Goal: Information Seeking & Learning: Learn about a topic

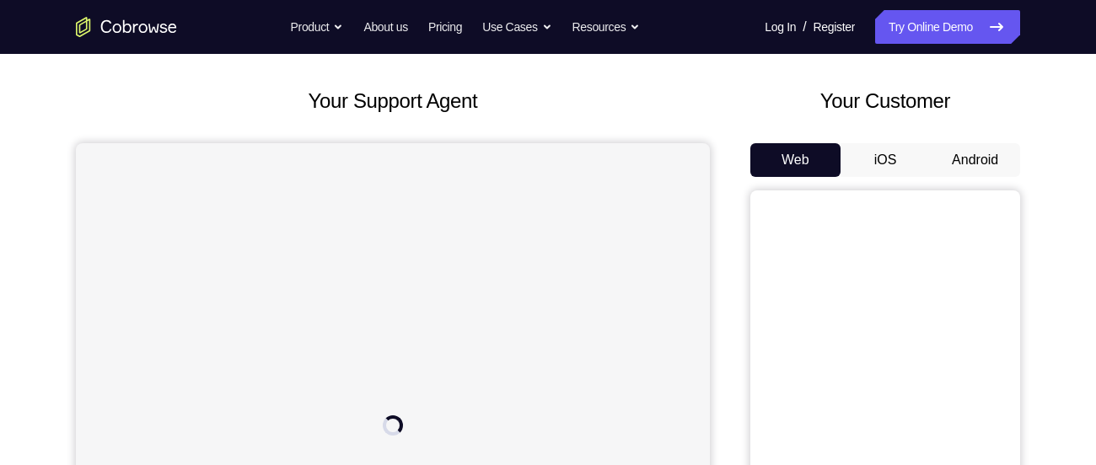
scroll to position [69, 0]
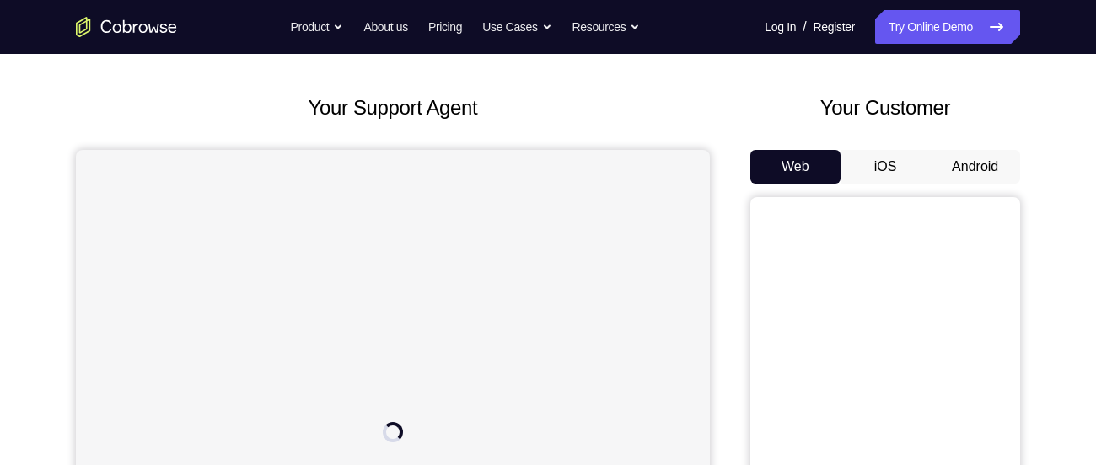
click at [968, 168] on button "Android" at bounding box center [975, 167] width 90 height 34
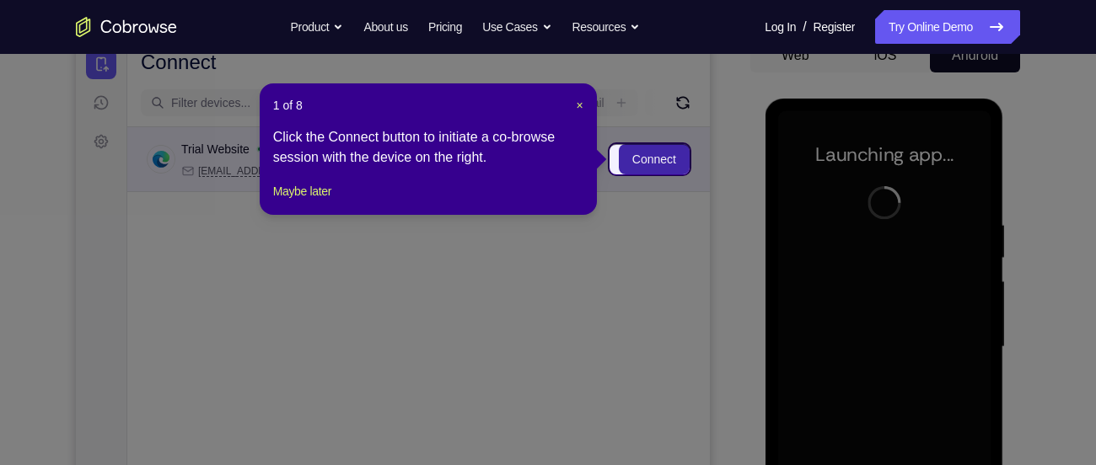
scroll to position [180, 0]
click at [578, 106] on span "×" at bounding box center [580, 105] width 7 height 13
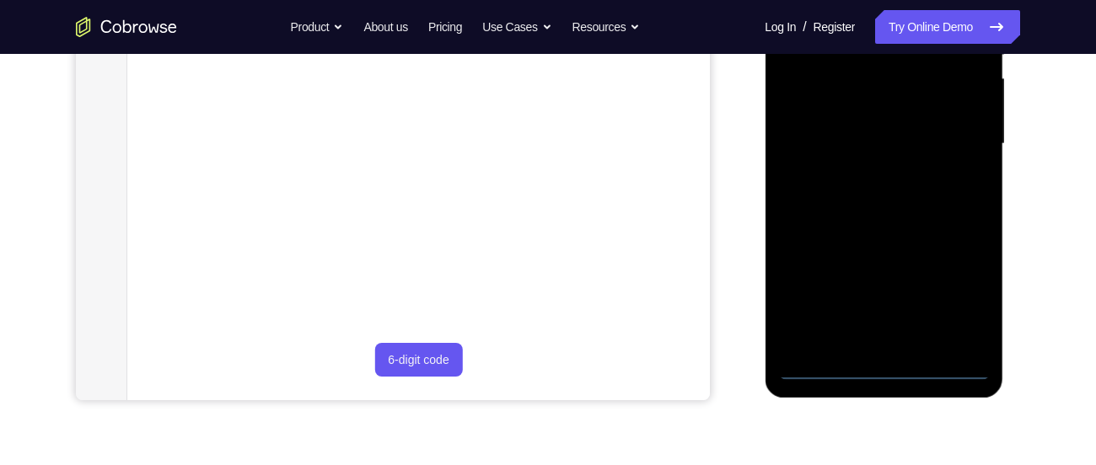
scroll to position [386, 0]
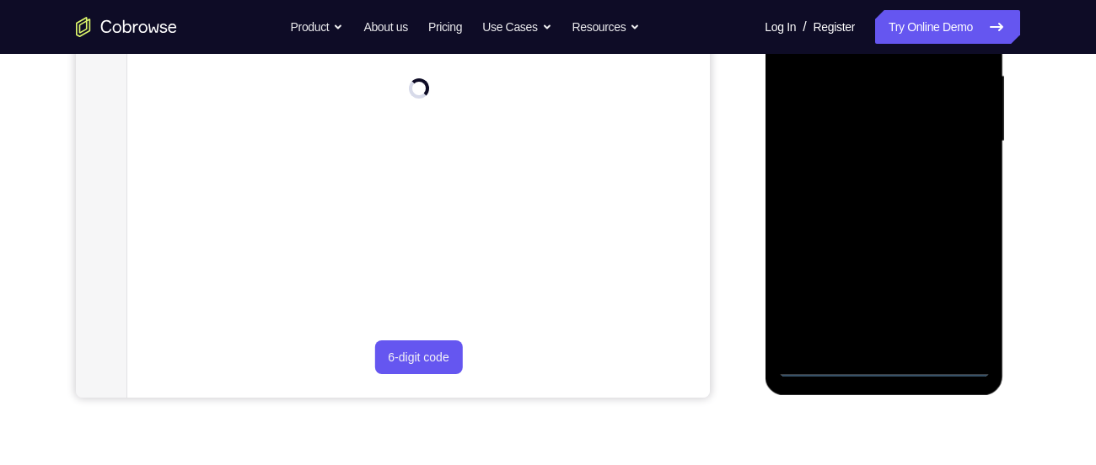
click at [882, 362] on div at bounding box center [883, 142] width 212 height 472
click at [964, 280] on div at bounding box center [883, 142] width 212 height 472
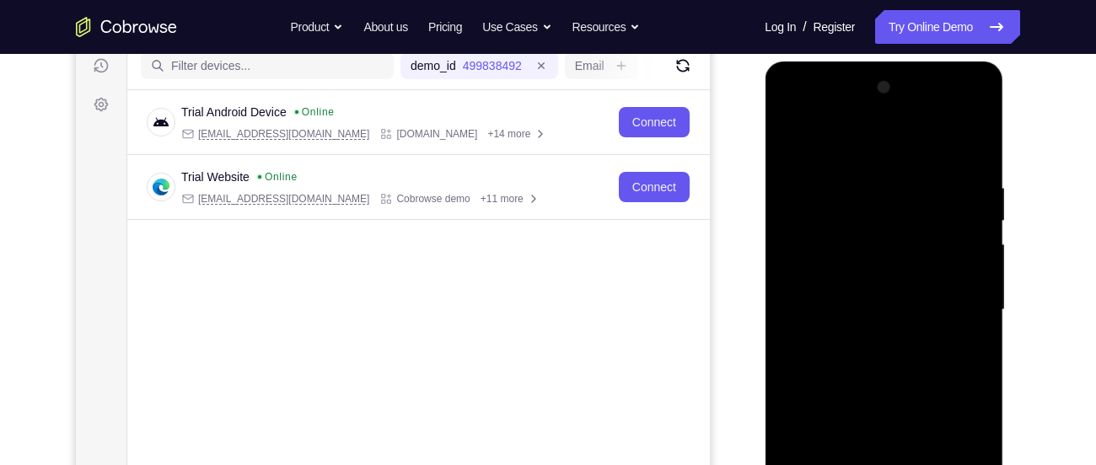
scroll to position [217, 0]
click at [835, 140] on div at bounding box center [883, 311] width 212 height 472
click at [954, 298] on div at bounding box center [883, 311] width 212 height 472
click at [864, 342] on div at bounding box center [883, 311] width 212 height 472
click at [846, 285] on div at bounding box center [883, 311] width 212 height 472
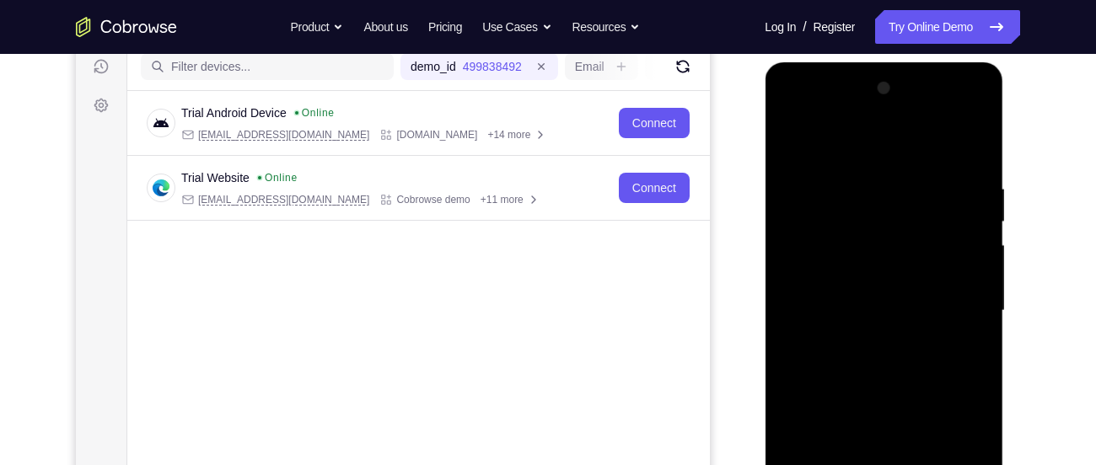
click at [856, 274] on div at bounding box center [883, 311] width 212 height 472
click at [857, 312] on div at bounding box center [883, 311] width 212 height 472
click at [846, 366] on div at bounding box center [883, 311] width 212 height 472
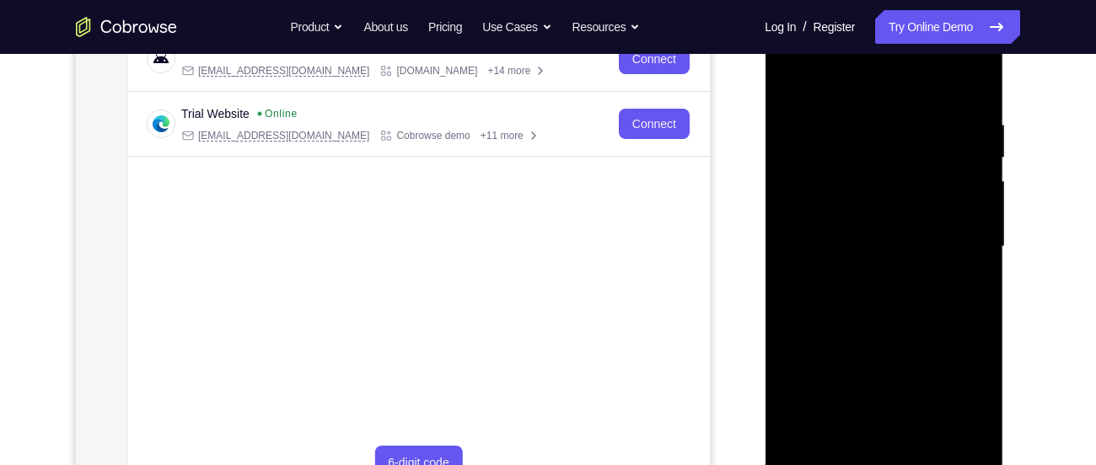
scroll to position [282, 0]
click at [876, 288] on div at bounding box center [883, 246] width 212 height 472
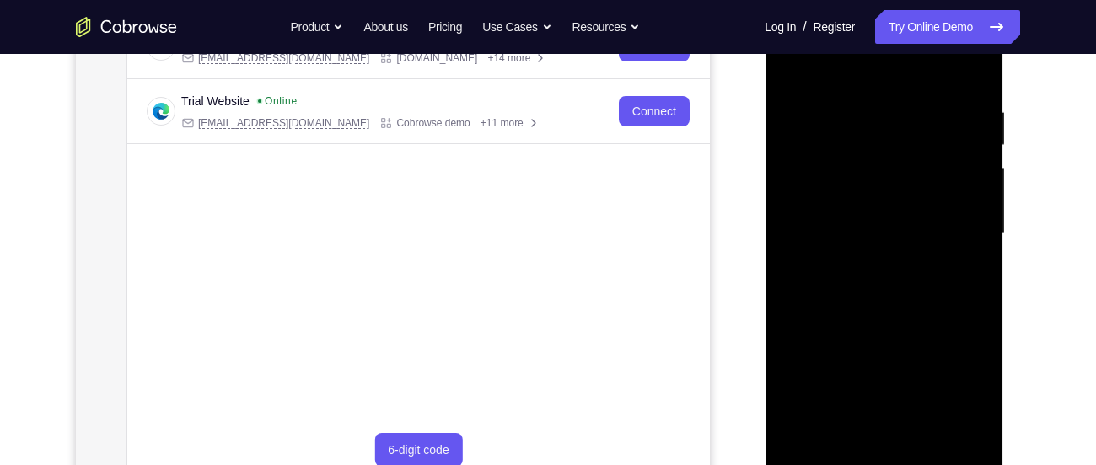
scroll to position [291, 0]
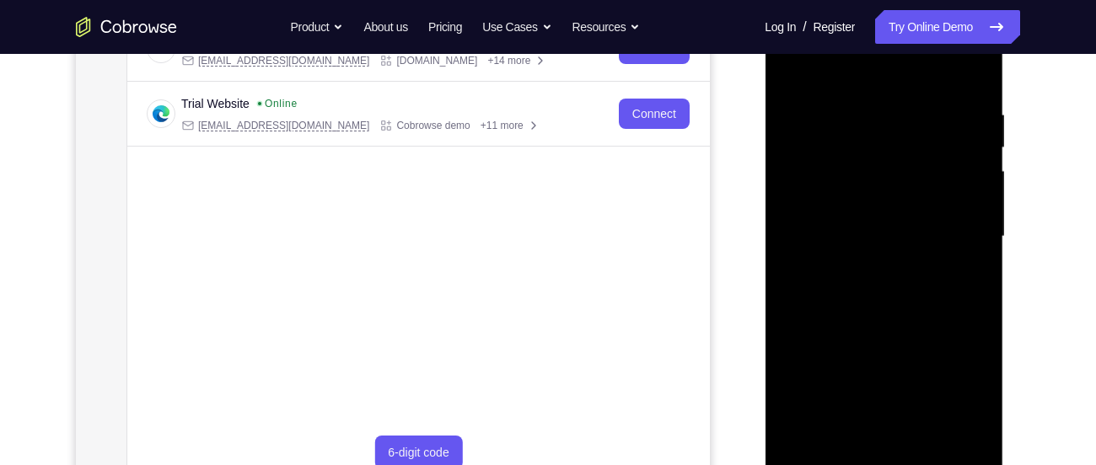
click at [860, 314] on div at bounding box center [883, 237] width 212 height 472
click at [859, 100] on div at bounding box center [883, 237] width 212 height 472
click at [958, 174] on div at bounding box center [883, 237] width 212 height 472
click at [961, 218] on div at bounding box center [883, 237] width 212 height 472
click at [965, 133] on div at bounding box center [883, 237] width 212 height 472
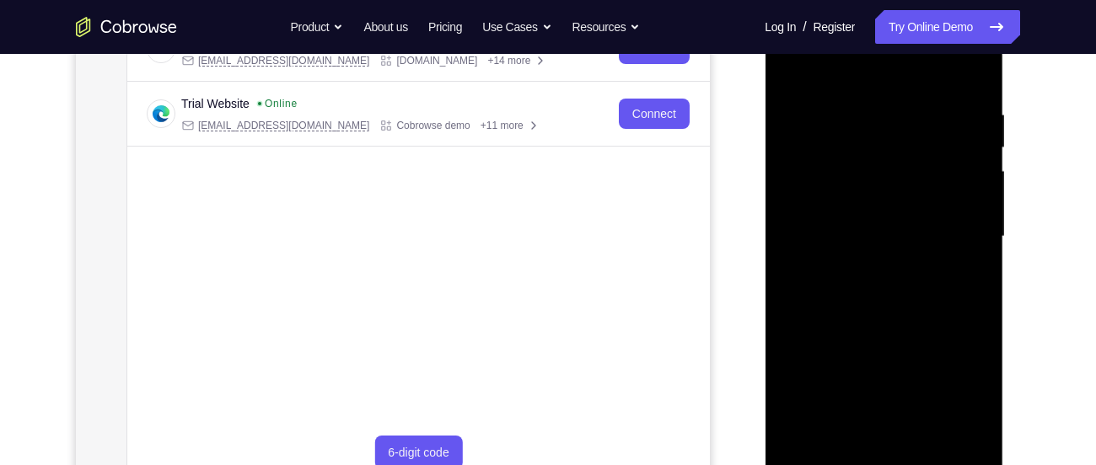
click at [965, 133] on div at bounding box center [883, 237] width 212 height 472
click at [957, 110] on div at bounding box center [883, 237] width 212 height 472
click at [955, 99] on div at bounding box center [883, 237] width 212 height 472
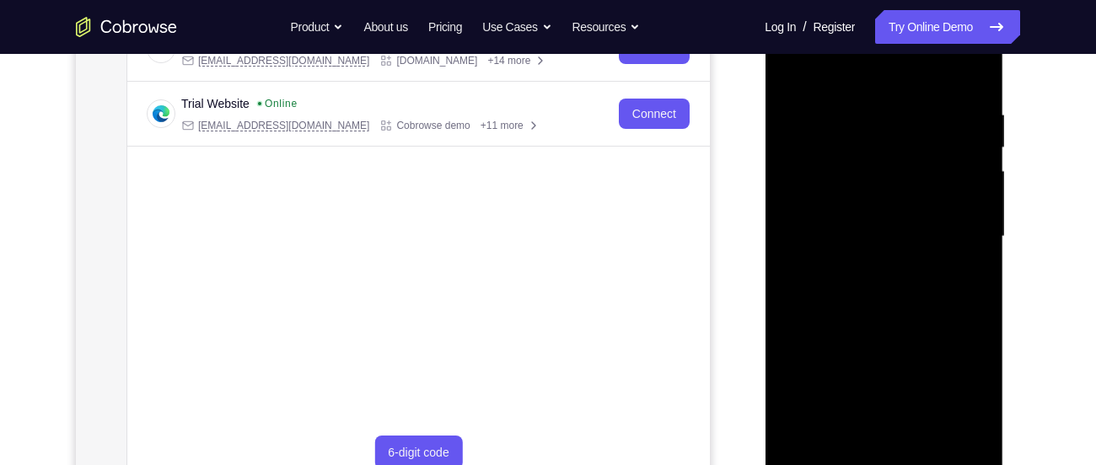
click at [955, 99] on div at bounding box center [883, 237] width 212 height 472
click at [964, 95] on div at bounding box center [883, 237] width 212 height 472
click at [964, 102] on div at bounding box center [883, 237] width 212 height 472
click at [971, 73] on div at bounding box center [883, 237] width 212 height 472
drag, startPoint x: 965, startPoint y: 99, endPoint x: 851, endPoint y: 99, distance: 113.8
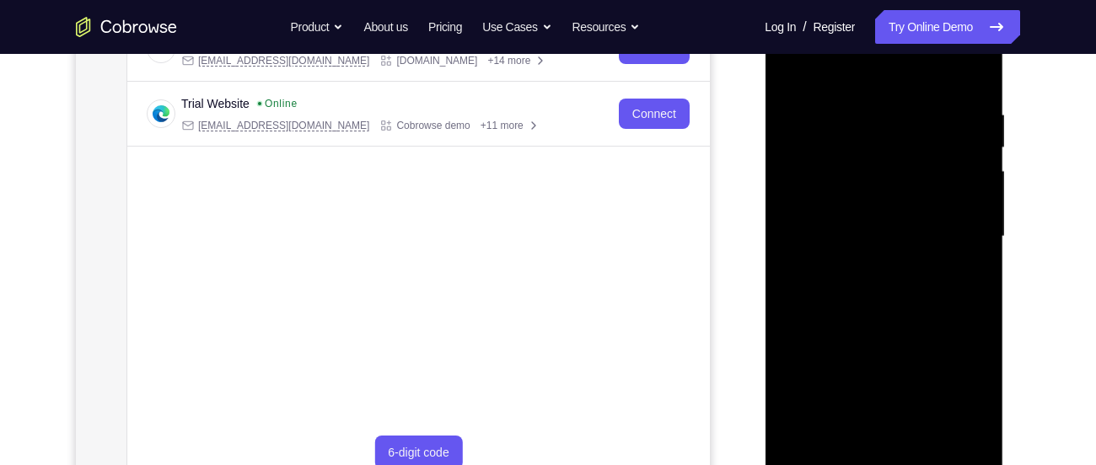
click at [851, 99] on div at bounding box center [883, 237] width 212 height 472
drag, startPoint x: 957, startPoint y: 108, endPoint x: 823, endPoint y: 106, distance: 134.0
click at [823, 106] on div at bounding box center [883, 237] width 212 height 472
click at [835, 436] on div at bounding box center [883, 237] width 212 height 472
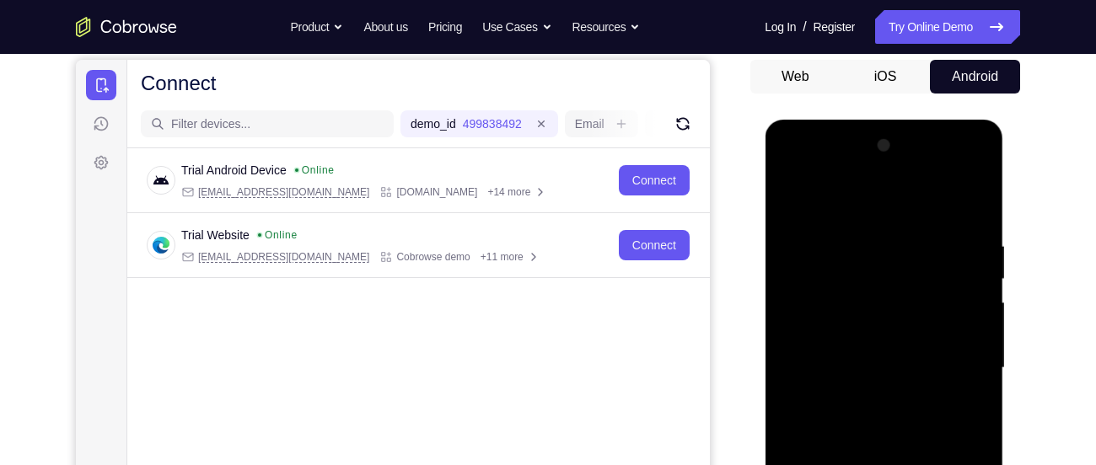
scroll to position [158, 0]
click at [844, 197] on div at bounding box center [883, 369] width 212 height 472
click at [872, 253] on div at bounding box center [883, 369] width 212 height 472
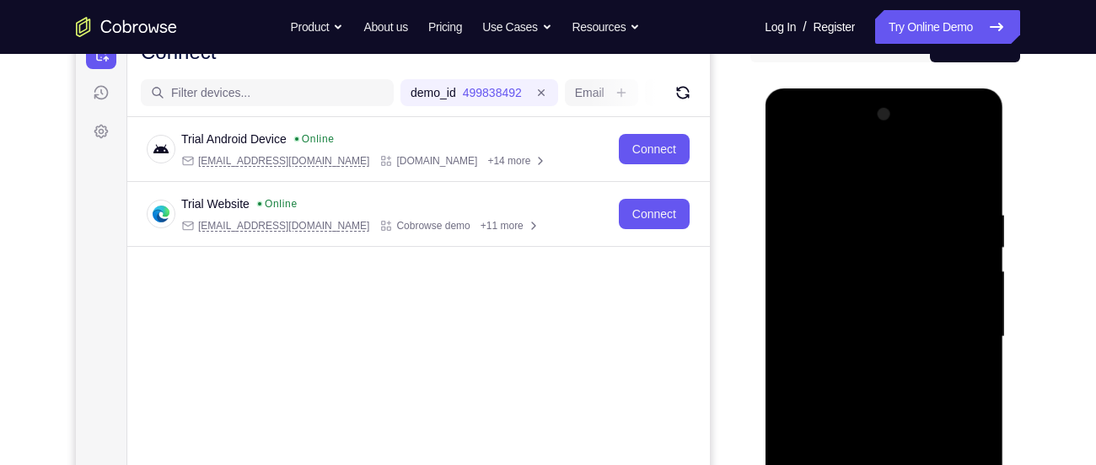
scroll to position [194, 0]
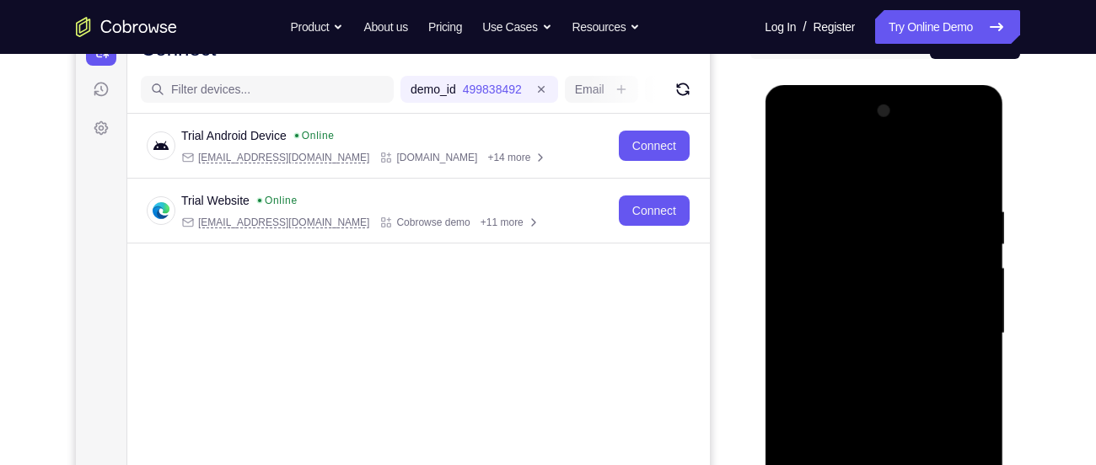
click at [804, 211] on div at bounding box center [883, 334] width 212 height 472
click at [787, 160] on div at bounding box center [883, 334] width 212 height 472
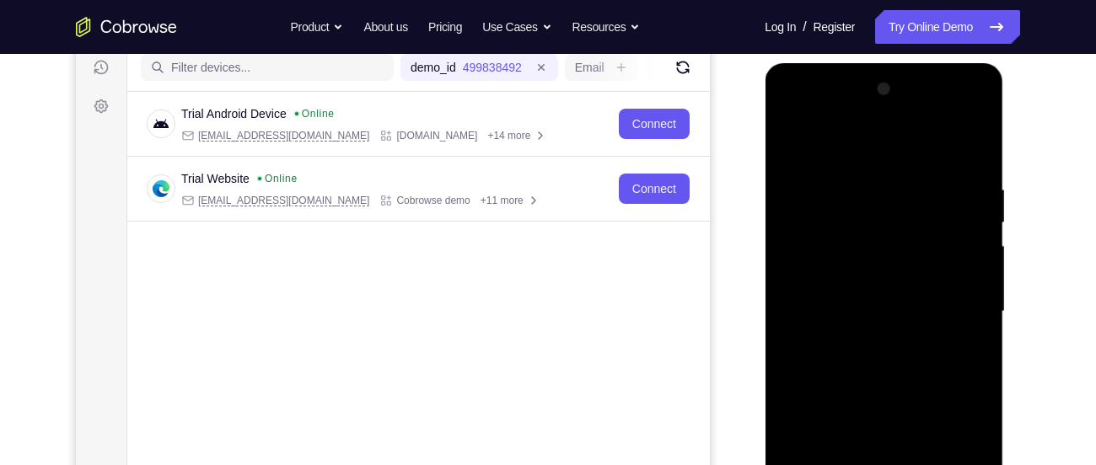
click at [970, 186] on div at bounding box center [883, 312] width 212 height 472
click at [856, 223] on div at bounding box center [883, 312] width 212 height 472
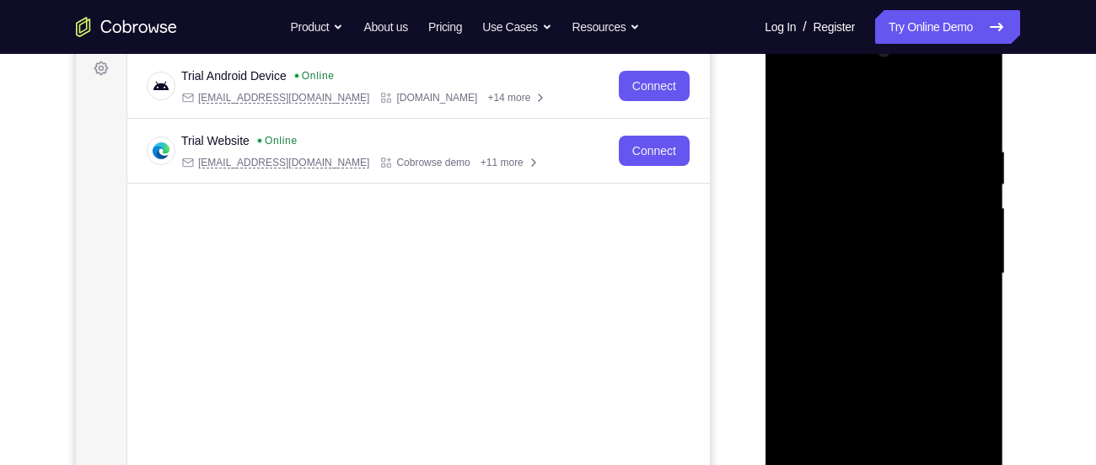
scroll to position [260, 0]
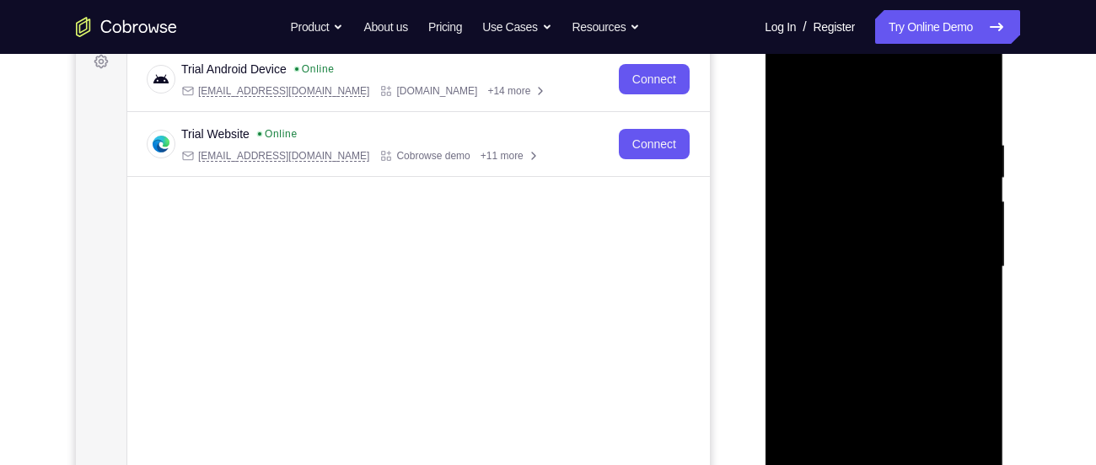
drag, startPoint x: 882, startPoint y: 238, endPoint x: 875, endPoint y: 94, distance: 143.5
click at [875, 94] on div at bounding box center [883, 267] width 212 height 472
drag, startPoint x: 881, startPoint y: 331, endPoint x: 877, endPoint y: 221, distance: 110.5
click at [877, 221] on div at bounding box center [883, 267] width 212 height 472
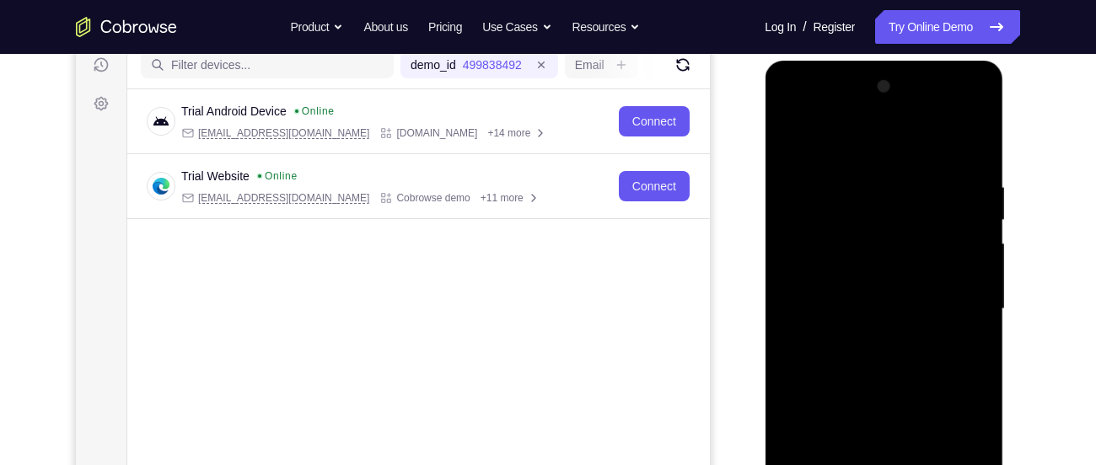
drag, startPoint x: 898, startPoint y: 208, endPoint x: 899, endPoint y: 373, distance: 164.4
click at [899, 373] on div at bounding box center [883, 309] width 212 height 472
drag, startPoint x: 890, startPoint y: 195, endPoint x: 898, endPoint y: 383, distance: 188.1
click at [898, 383] on div at bounding box center [883, 309] width 212 height 472
drag, startPoint x: 883, startPoint y: 269, endPoint x: 875, endPoint y: 171, distance: 98.1
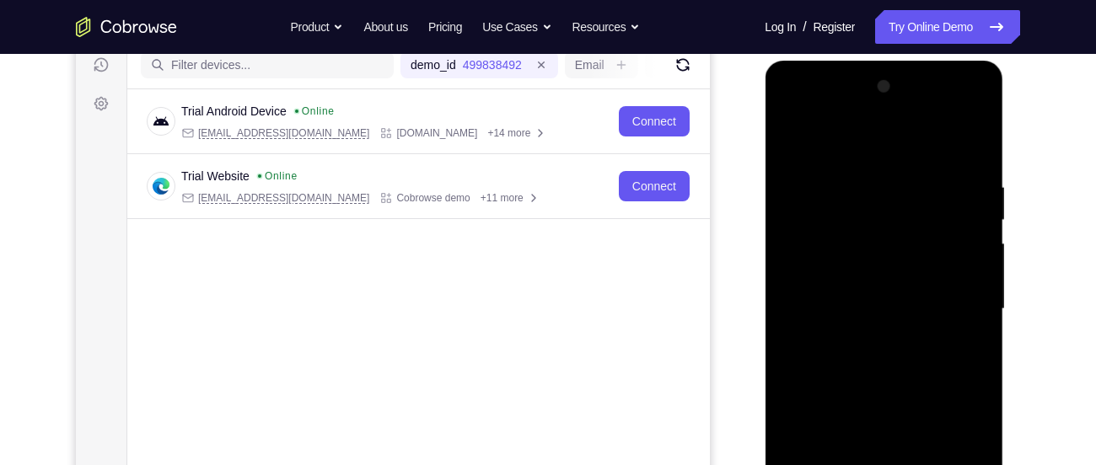
click at [875, 171] on div at bounding box center [883, 309] width 212 height 472
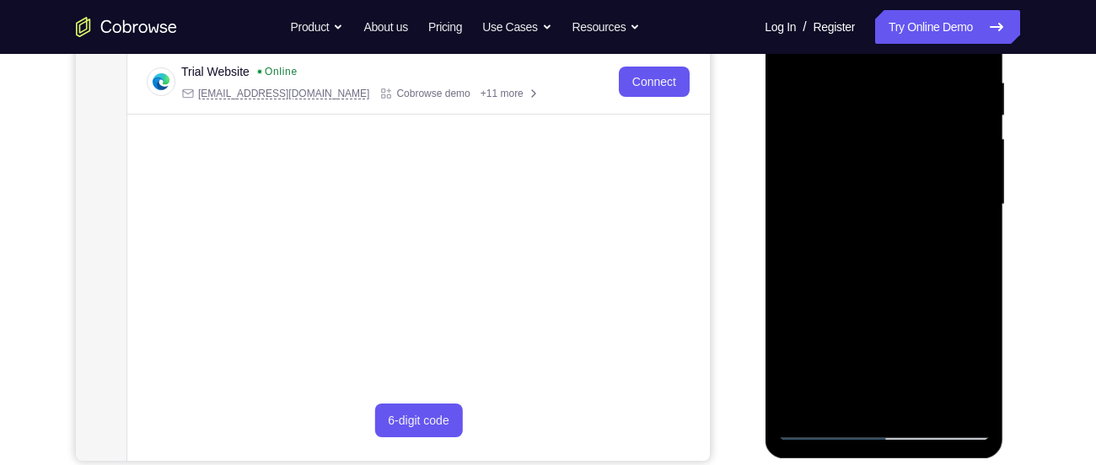
scroll to position [356, 0]
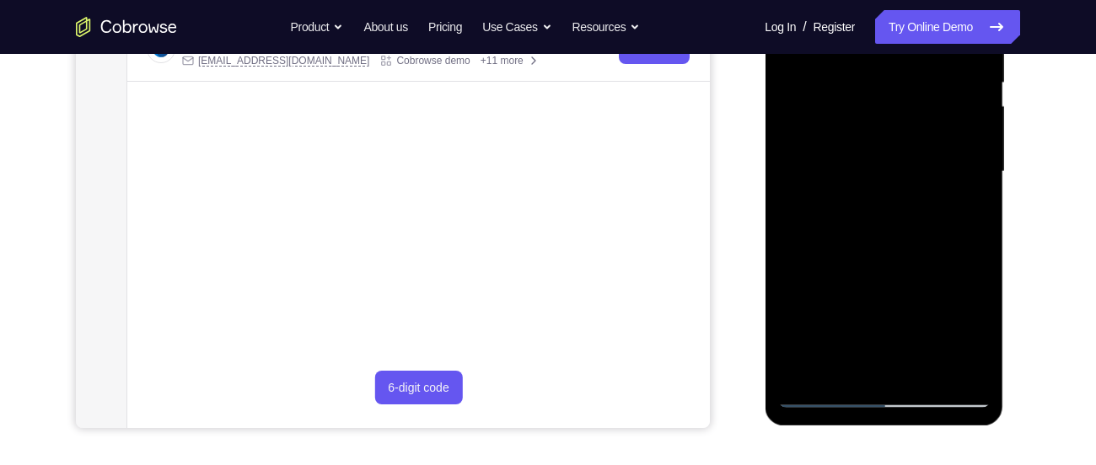
click at [820, 300] on div at bounding box center [883, 172] width 212 height 472
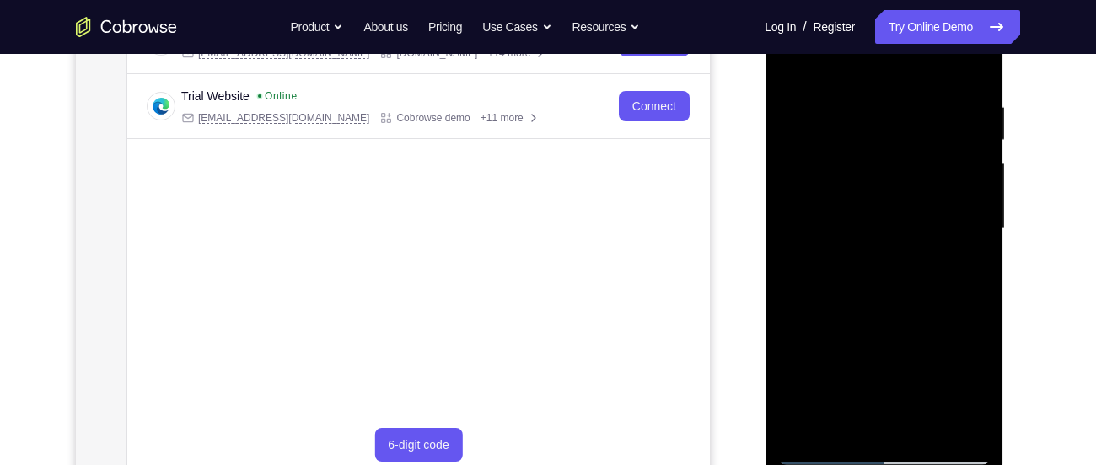
scroll to position [298, 0]
click at [843, 348] on div at bounding box center [883, 230] width 212 height 472
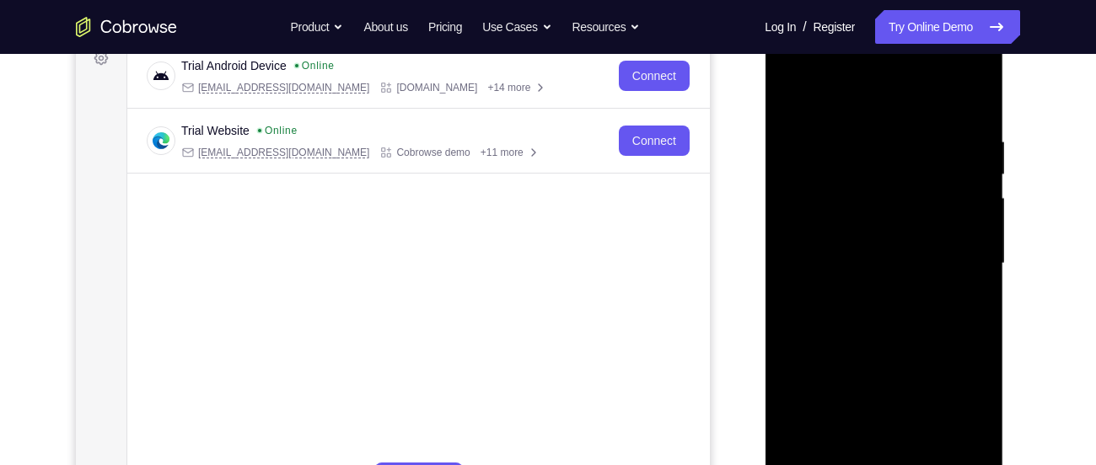
scroll to position [250, 0]
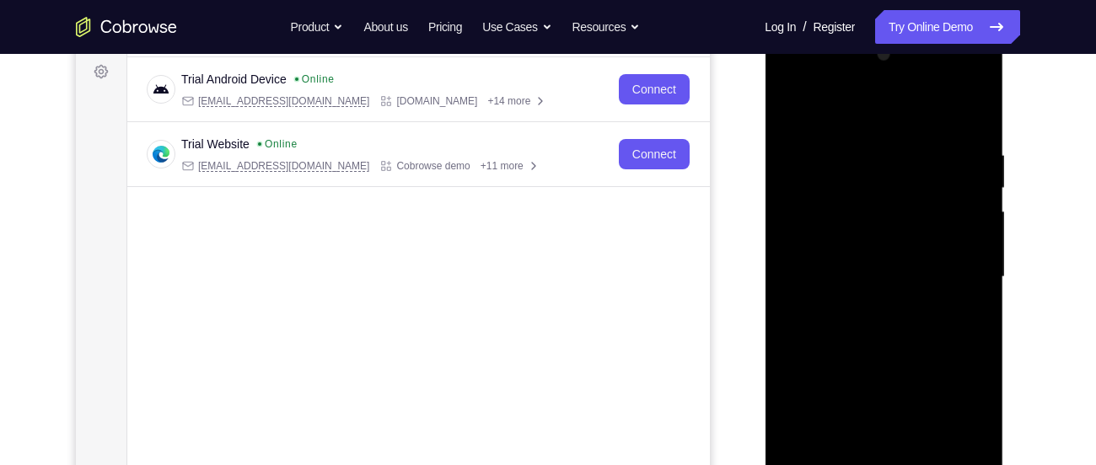
click at [792, 104] on div at bounding box center [883, 277] width 212 height 472
click at [793, 107] on div at bounding box center [883, 277] width 212 height 472
click at [792, 107] on div at bounding box center [883, 277] width 212 height 472
drag, startPoint x: 829, startPoint y: 366, endPoint x: 814, endPoint y: 193, distance: 173.4
click at [814, 193] on div at bounding box center [883, 277] width 212 height 472
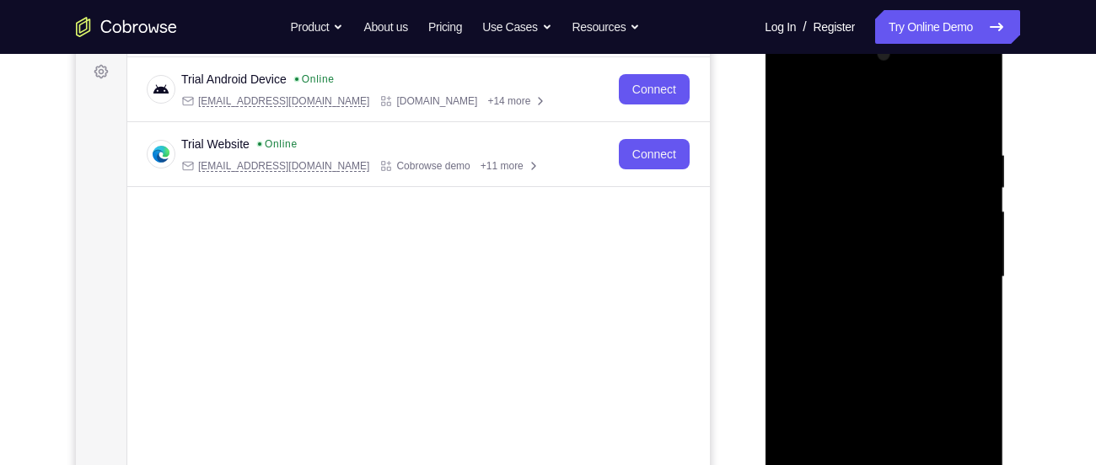
click at [815, 296] on div at bounding box center [883, 277] width 212 height 472
click at [834, 370] on div at bounding box center [883, 277] width 212 height 472
drag, startPoint x: 902, startPoint y: 178, endPoint x: 897, endPoint y: 424, distance: 246.2
click at [897, 424] on div at bounding box center [883, 277] width 212 height 472
drag, startPoint x: 889, startPoint y: 376, endPoint x: 893, endPoint y: 172, distance: 204.0
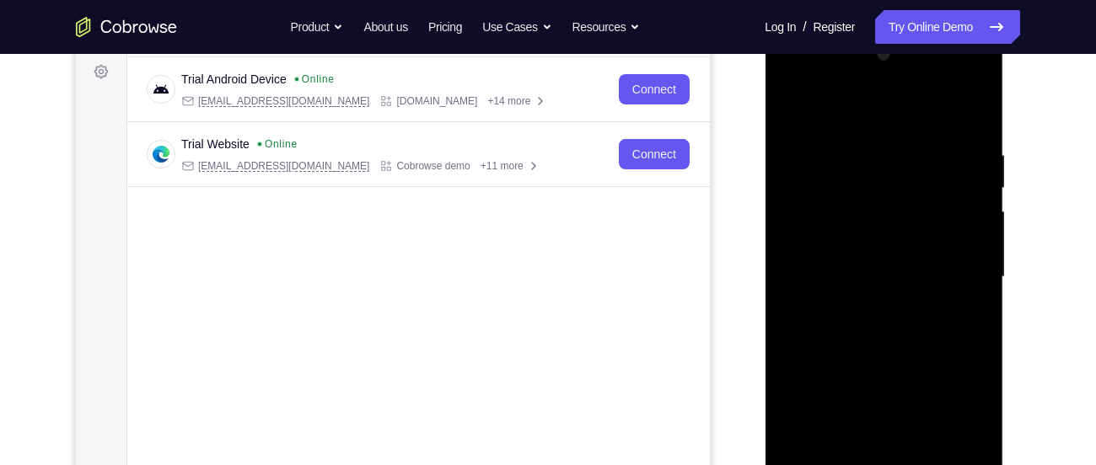
click at [893, 172] on div at bounding box center [883, 277] width 212 height 472
drag, startPoint x: 896, startPoint y: 337, endPoint x: 887, endPoint y: 144, distance: 193.3
click at [887, 144] on div at bounding box center [883, 277] width 212 height 472
drag, startPoint x: 892, startPoint y: 353, endPoint x: 884, endPoint y: 180, distance: 173.8
click at [884, 180] on div at bounding box center [883, 277] width 212 height 472
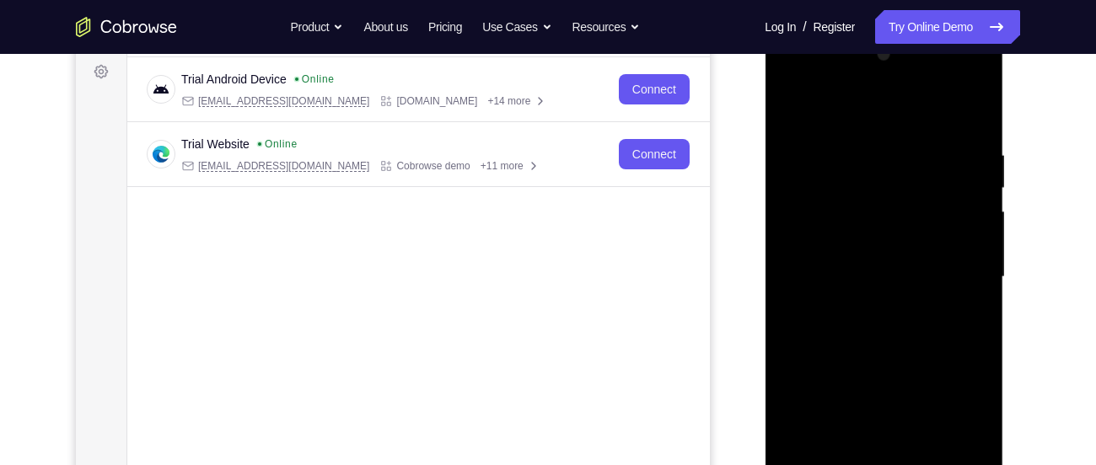
drag, startPoint x: 889, startPoint y: 361, endPoint x: 876, endPoint y: 137, distance: 223.8
click at [876, 137] on div at bounding box center [883, 277] width 212 height 472
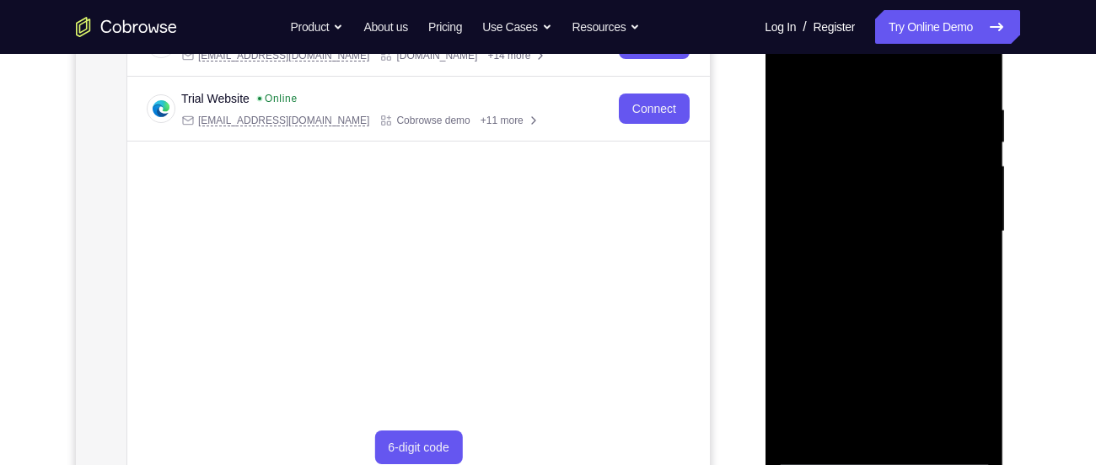
scroll to position [346, 0]
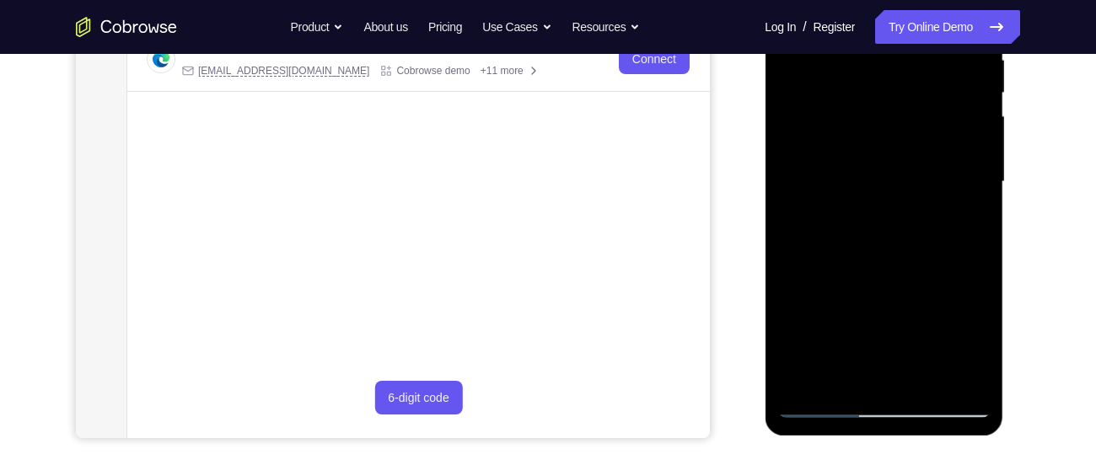
drag, startPoint x: 878, startPoint y: 286, endPoint x: 872, endPoint y: 120, distance: 166.2
click at [872, 120] on div at bounding box center [883, 182] width 212 height 472
click at [804, 380] on div at bounding box center [883, 182] width 212 height 472
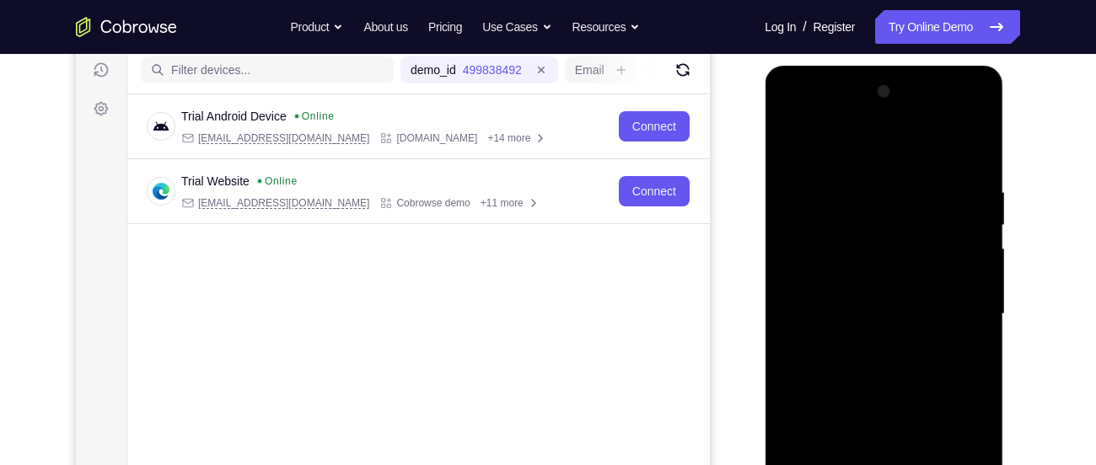
scroll to position [208, 0]
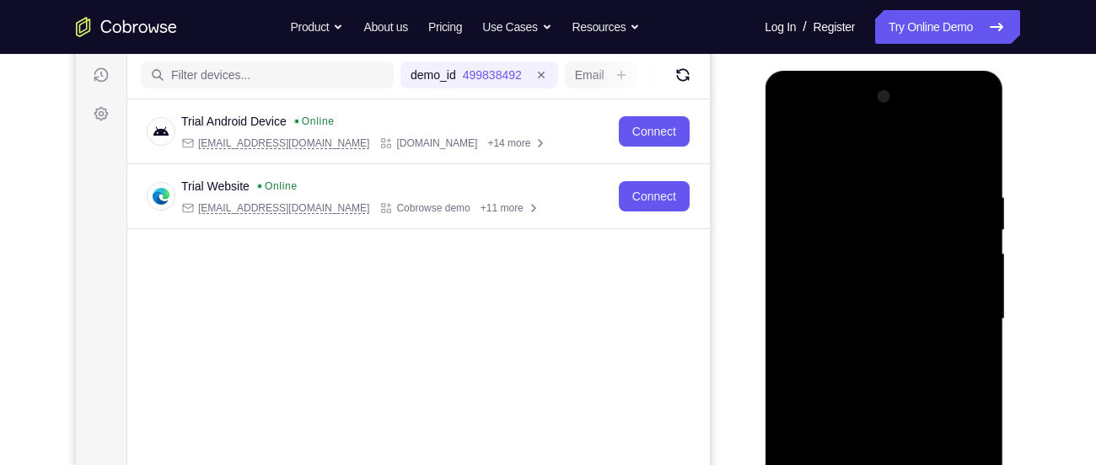
drag, startPoint x: 900, startPoint y: 239, endPoint x: 914, endPoint y: 378, distance: 140.6
click at [914, 378] on div at bounding box center [883, 319] width 212 height 472
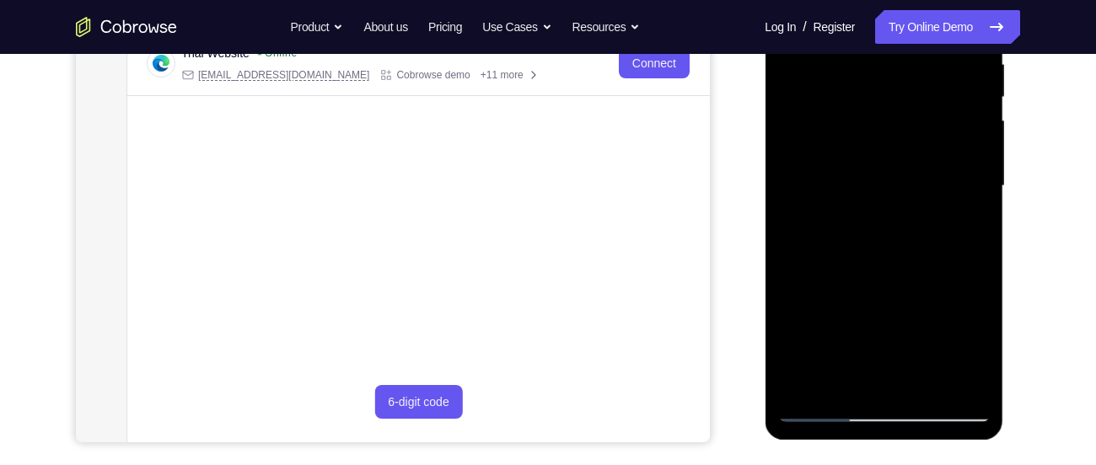
scroll to position [349, 0]
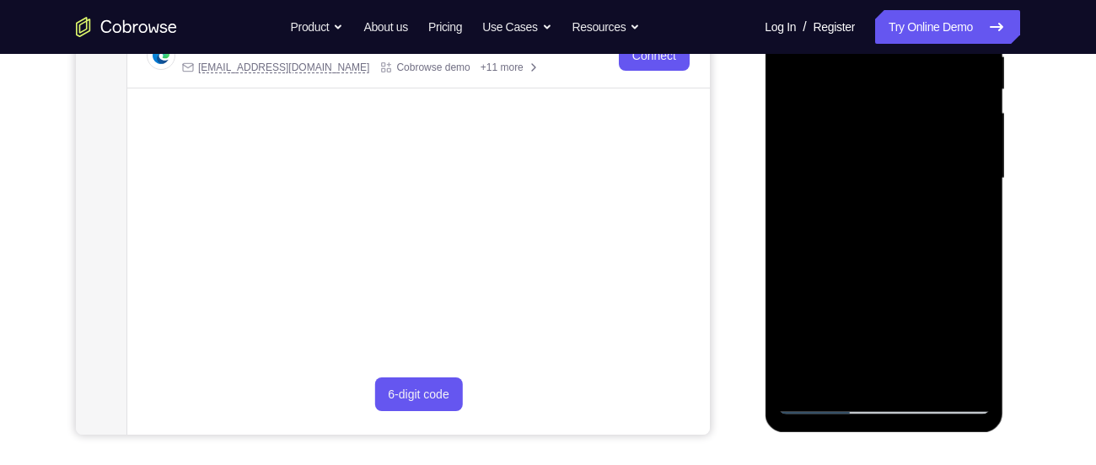
click at [844, 378] on div at bounding box center [883, 179] width 212 height 472
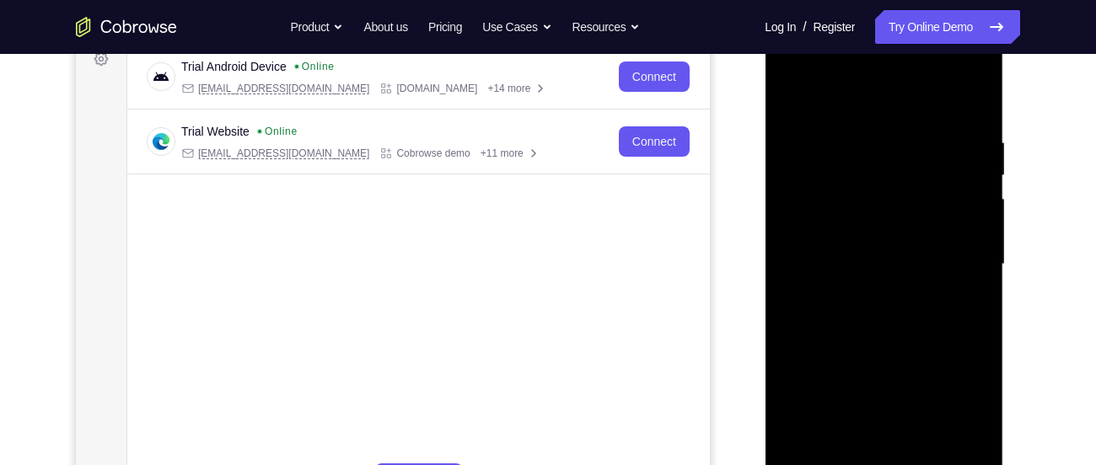
scroll to position [255, 0]
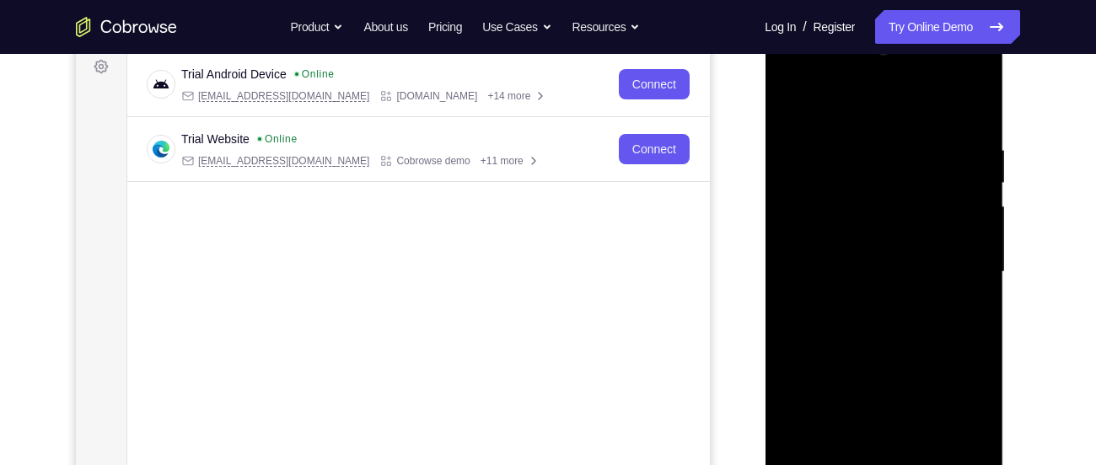
click at [849, 104] on div at bounding box center [883, 272] width 212 height 472
click at [972, 180] on div at bounding box center [883, 272] width 212 height 472
click at [976, 184] on div at bounding box center [883, 272] width 212 height 472
click at [980, 258] on div at bounding box center [883, 272] width 212 height 472
click at [971, 182] on div at bounding box center [883, 272] width 212 height 472
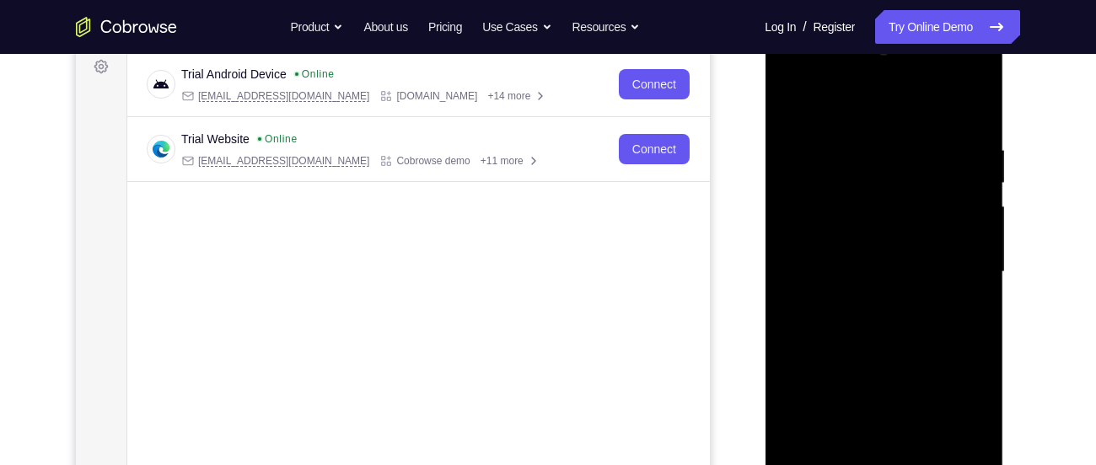
click at [974, 181] on div at bounding box center [883, 272] width 212 height 472
click at [974, 101] on div at bounding box center [883, 272] width 212 height 472
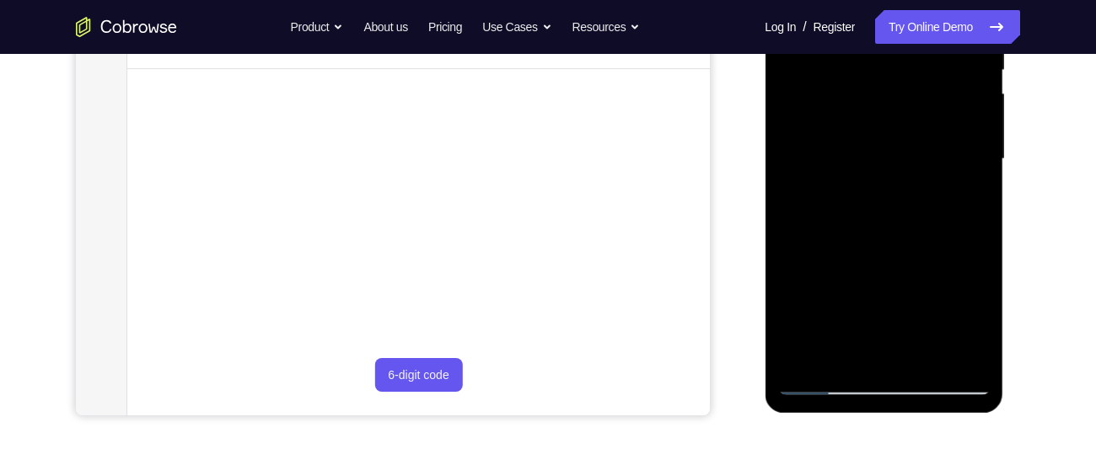
scroll to position [378, 0]
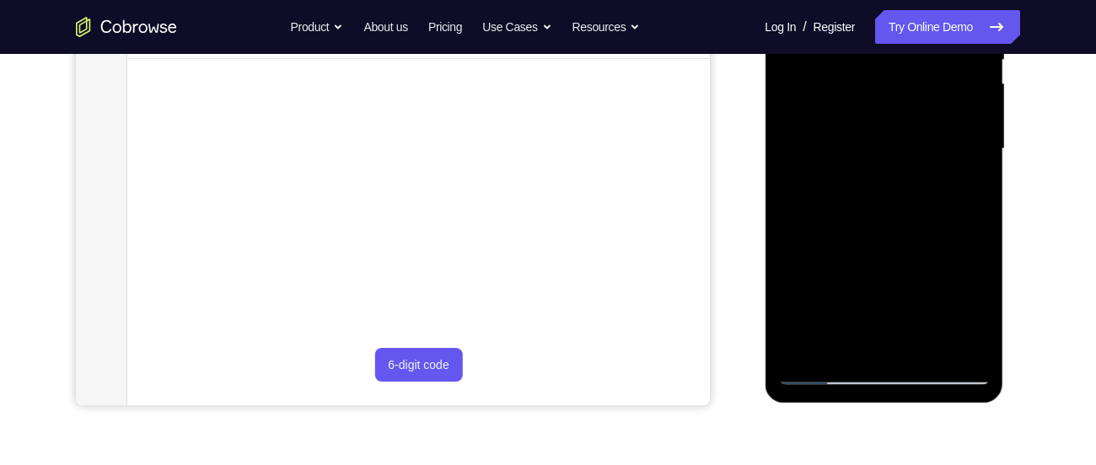
click at [806, 343] on div at bounding box center [883, 149] width 212 height 472
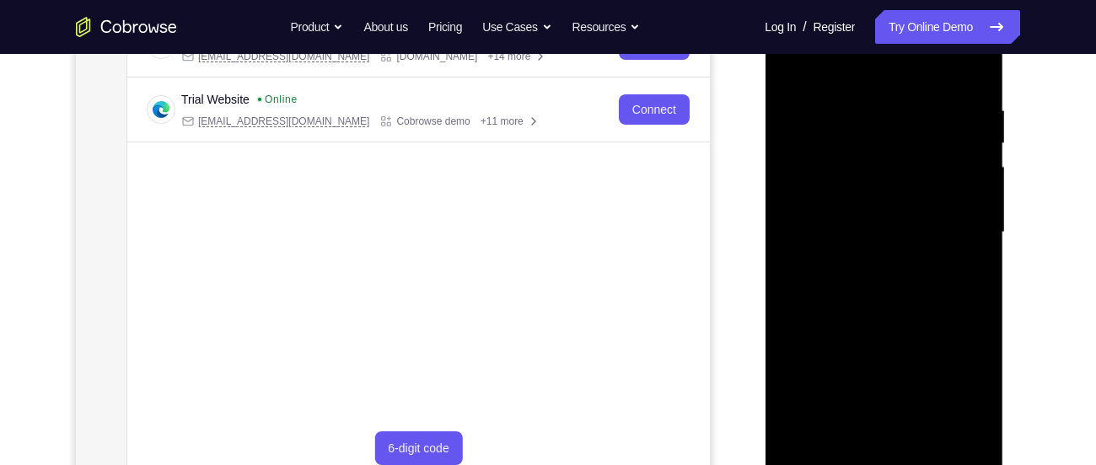
scroll to position [294, 0]
drag, startPoint x: 899, startPoint y: 139, endPoint x: 899, endPoint y: 330, distance: 190.5
click at [899, 330] on div at bounding box center [883, 233] width 212 height 472
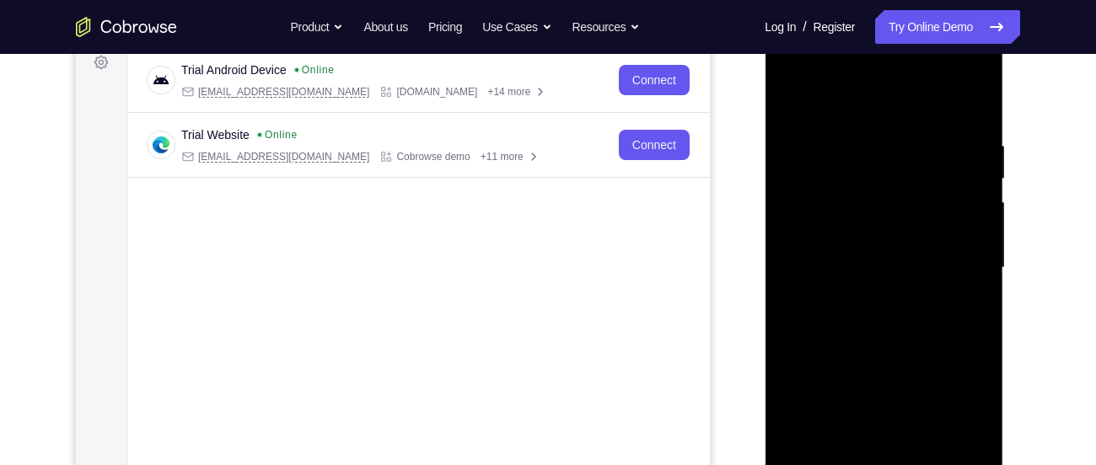
scroll to position [259, 0]
click at [860, 137] on div at bounding box center [883, 269] width 212 height 472
click at [969, 211] on div at bounding box center [883, 269] width 212 height 472
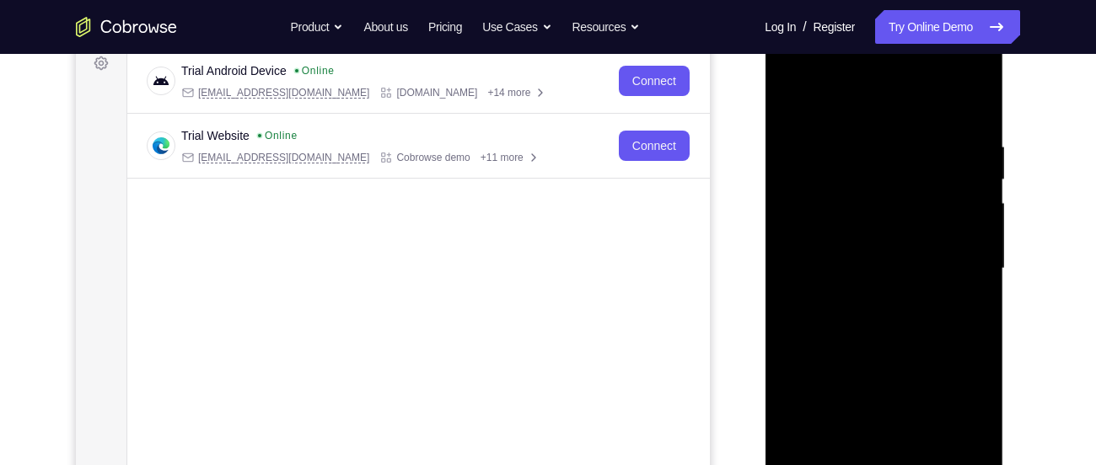
click at [969, 107] on div at bounding box center [883, 269] width 212 height 472
click at [910, 137] on div at bounding box center [883, 269] width 212 height 472
click at [964, 187] on div at bounding box center [883, 269] width 212 height 472
click at [975, 105] on div at bounding box center [883, 269] width 212 height 472
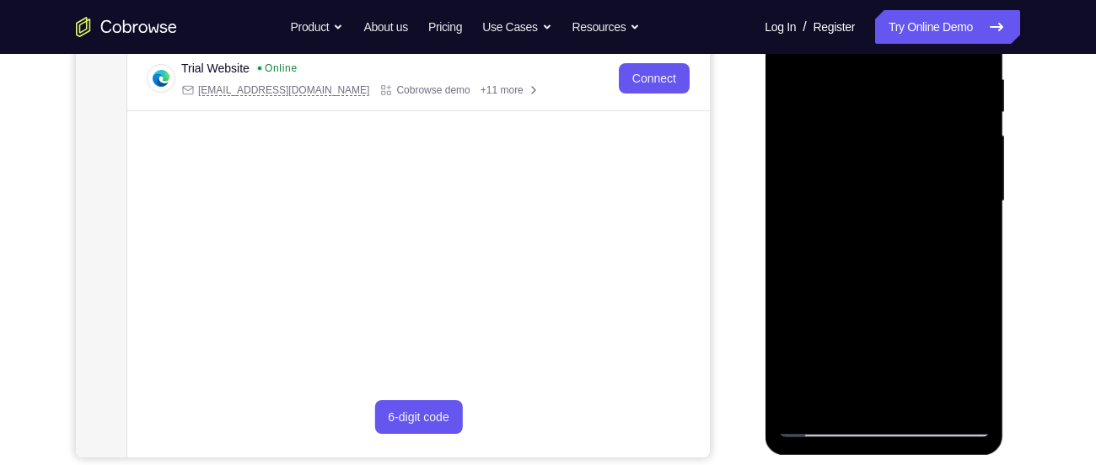
scroll to position [341, 0]
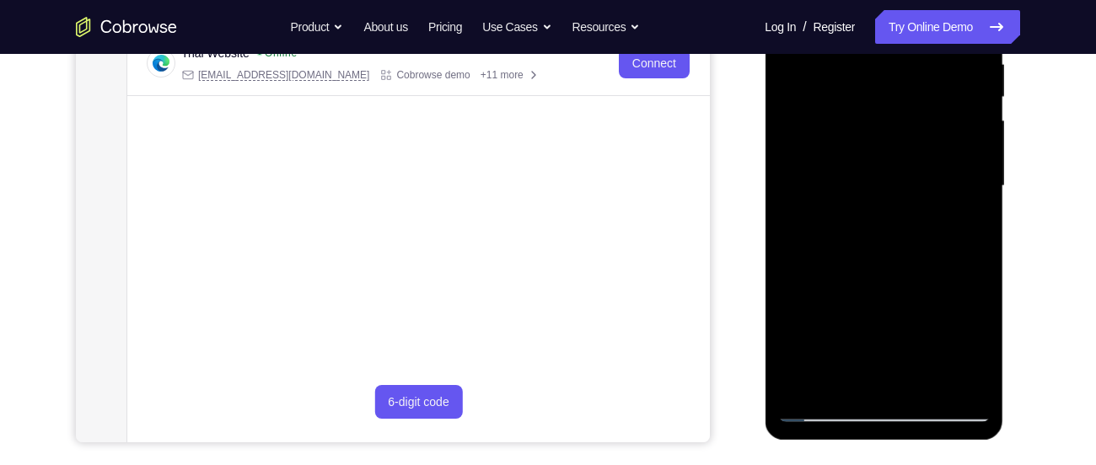
click at [916, 386] on div at bounding box center [883, 186] width 212 height 472
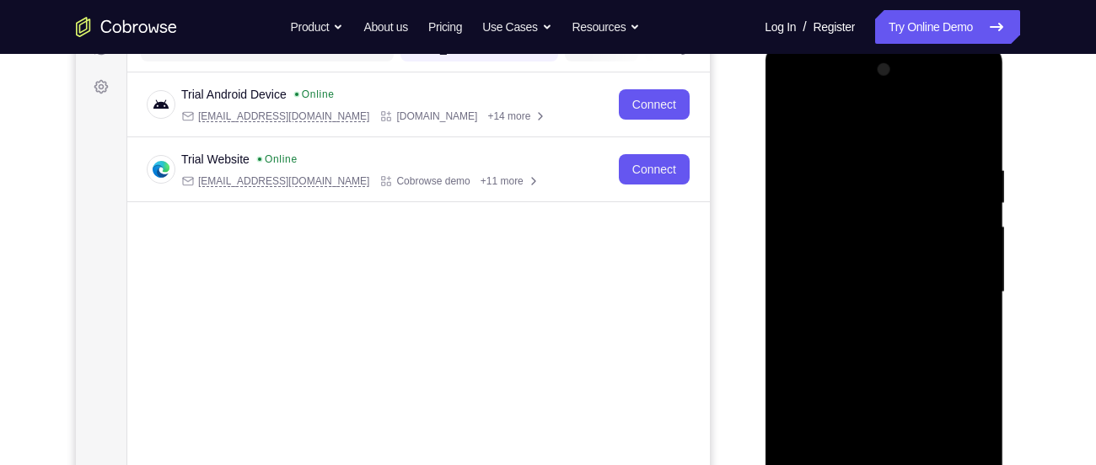
scroll to position [237, 0]
click at [898, 374] on div at bounding box center [883, 291] width 212 height 472
click at [796, 121] on div at bounding box center [883, 291] width 212 height 472
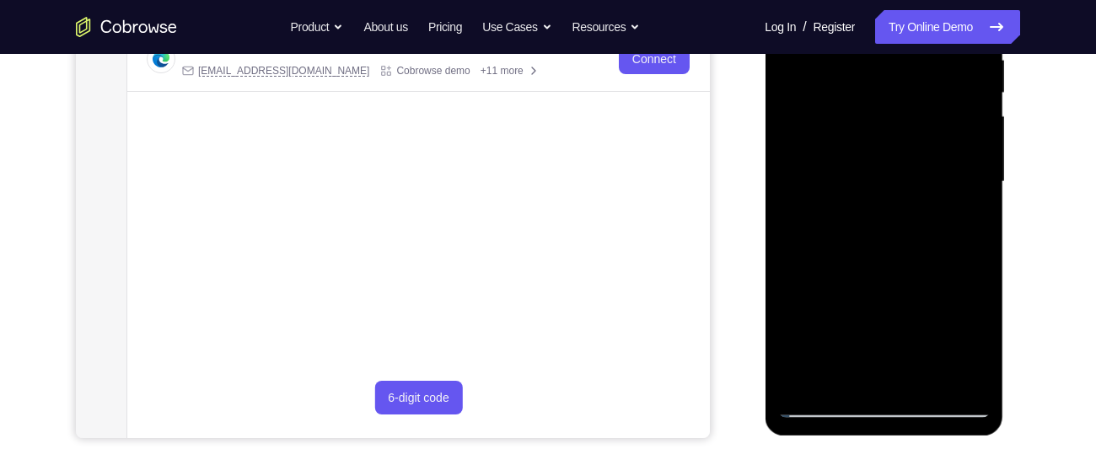
scroll to position [346, 0]
click at [813, 378] on div at bounding box center [883, 181] width 212 height 472
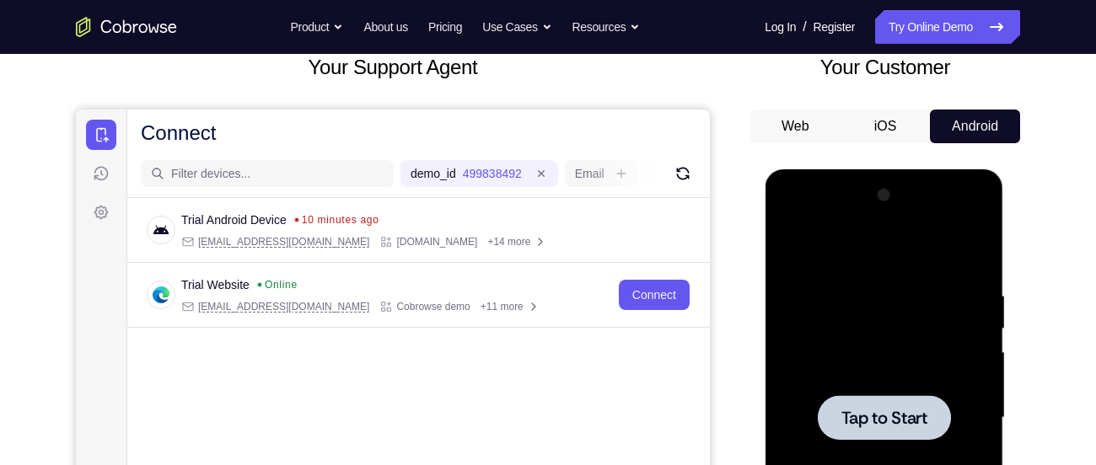
scroll to position [118, 0]
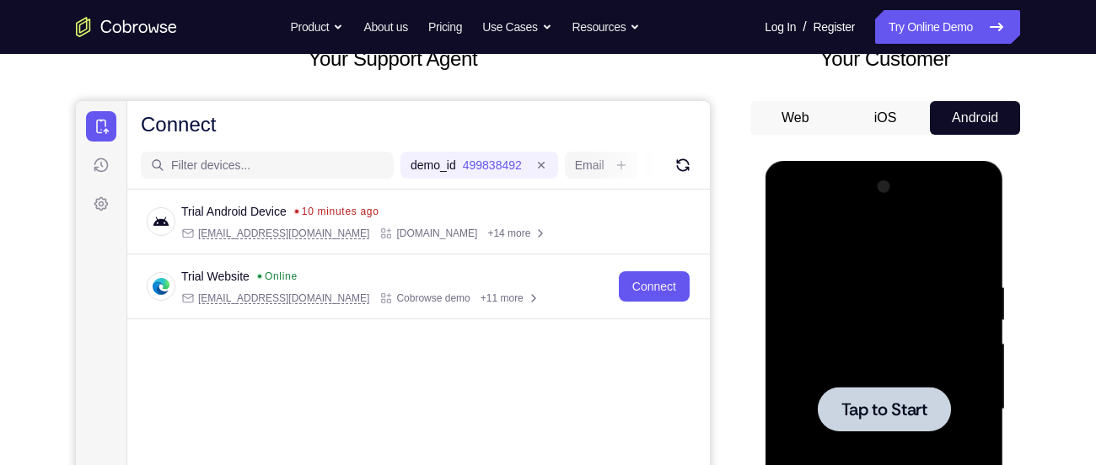
click at [862, 423] on div at bounding box center [883, 409] width 133 height 45
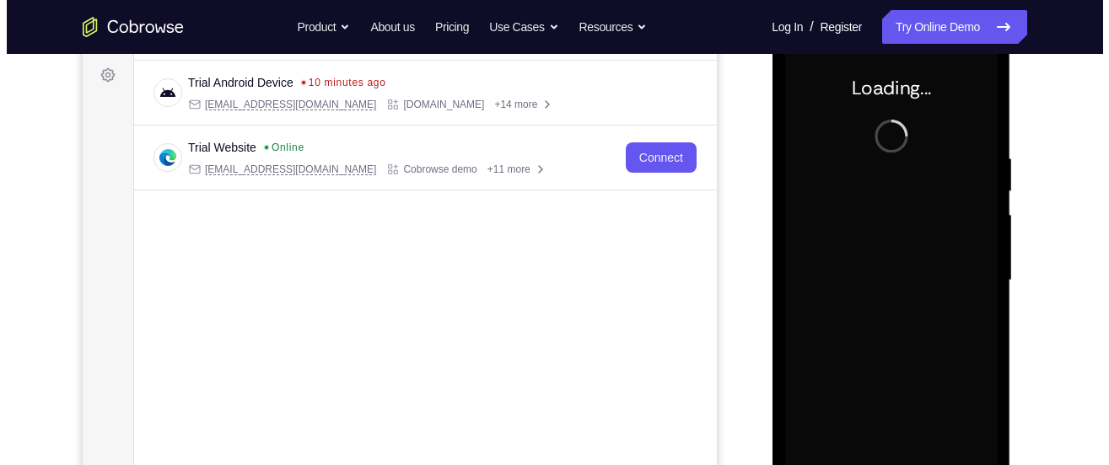
scroll to position [0, 0]
